Goal: Entertainment & Leisure: Consume media (video, audio)

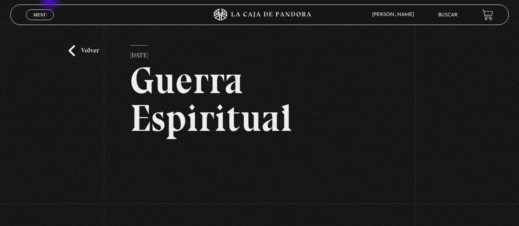
scroll to position [82, 0]
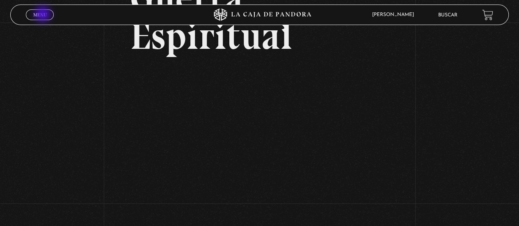
click at [43, 15] on span "Menu" at bounding box center [40, 14] width 14 height 5
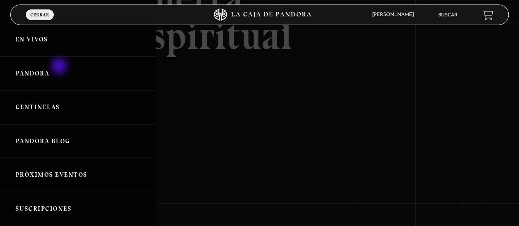
click at [60, 67] on link "Pandora" at bounding box center [78, 74] width 156 height 34
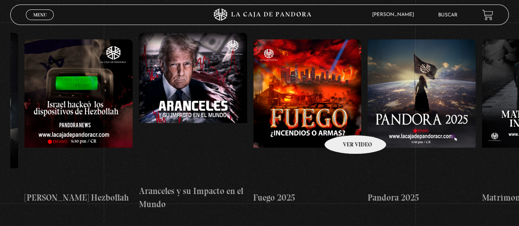
scroll to position [0, 783]
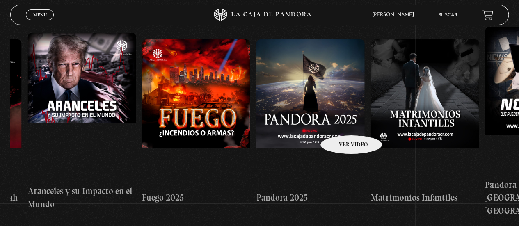
drag, startPoint x: 471, startPoint y: 121, endPoint x: 341, endPoint y: 123, distance: 130.5
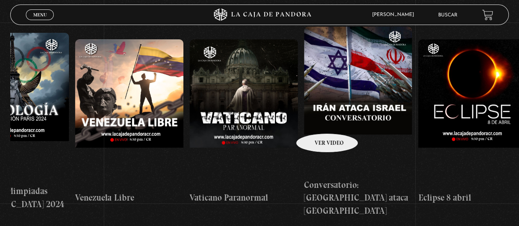
scroll to position [0, 1652]
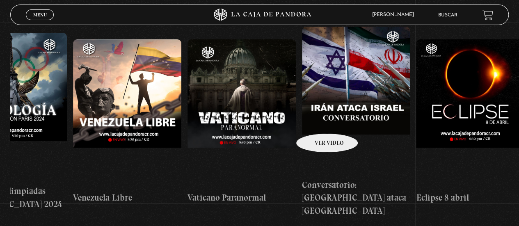
drag, startPoint x: 489, startPoint y: 127, endPoint x: 316, endPoint y: 121, distance: 173.2
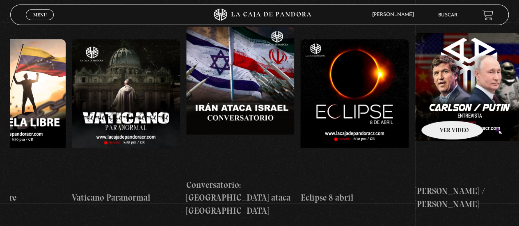
scroll to position [0, 1766]
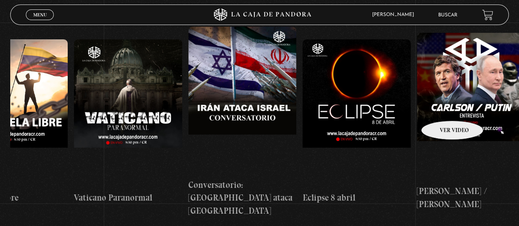
drag, startPoint x: 460, startPoint y: 114, endPoint x: 441, endPoint y: 108, distance: 18.8
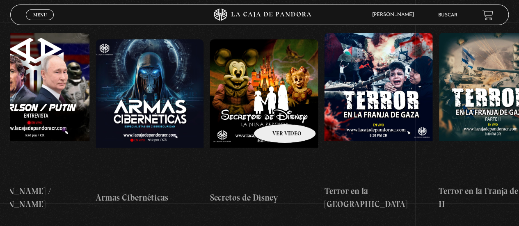
scroll to position [0, 2430]
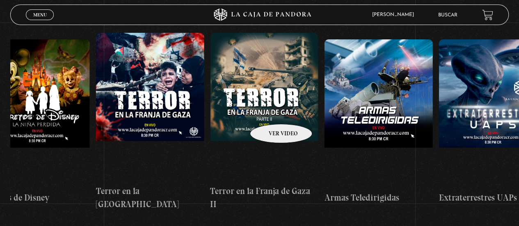
drag, startPoint x: 372, startPoint y: 112, endPoint x: 270, endPoint y: 112, distance: 101.3
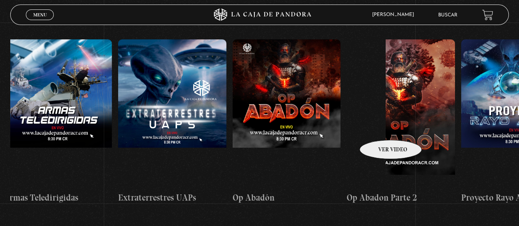
scroll to position [0, 2813]
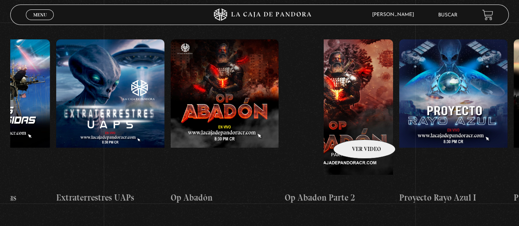
drag, startPoint x: 429, startPoint y: 128, endPoint x: 354, endPoint y: 127, distance: 75.1
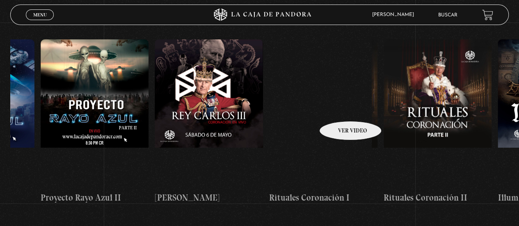
scroll to position [0, 3288]
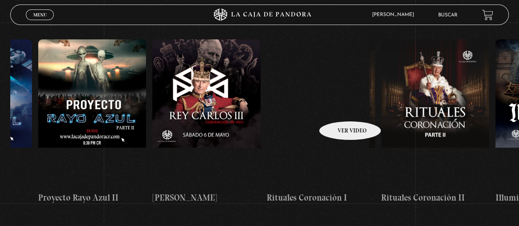
drag, startPoint x: 430, startPoint y: 120, endPoint x: 339, endPoint y: 109, distance: 91.4
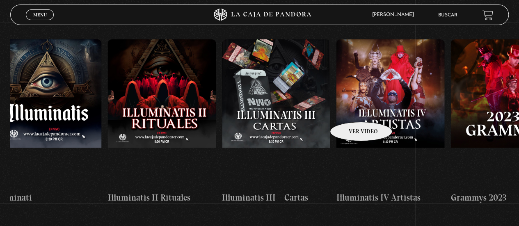
scroll to position [0, 3885]
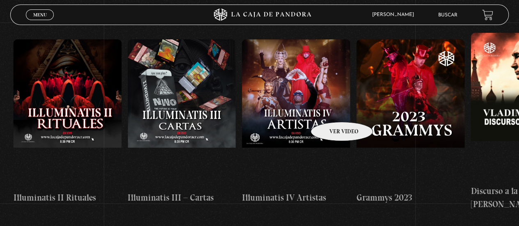
drag, startPoint x: 450, startPoint y: 112, endPoint x: 331, endPoint y: 110, distance: 119.0
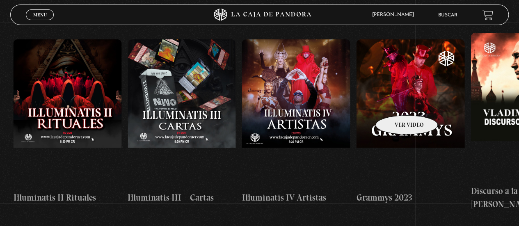
click at [399, 98] on figure at bounding box center [410, 113] width 108 height 148
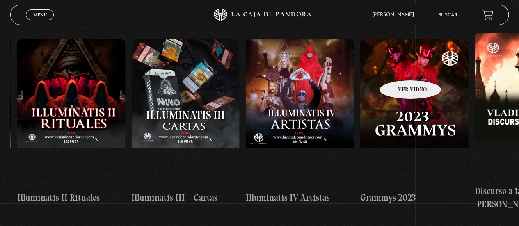
click at [400, 68] on figure at bounding box center [414, 113] width 108 height 148
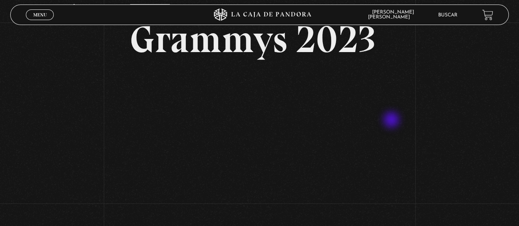
scroll to position [82, 0]
